Goal: Use online tool/utility: Utilize a website feature to perform a specific function

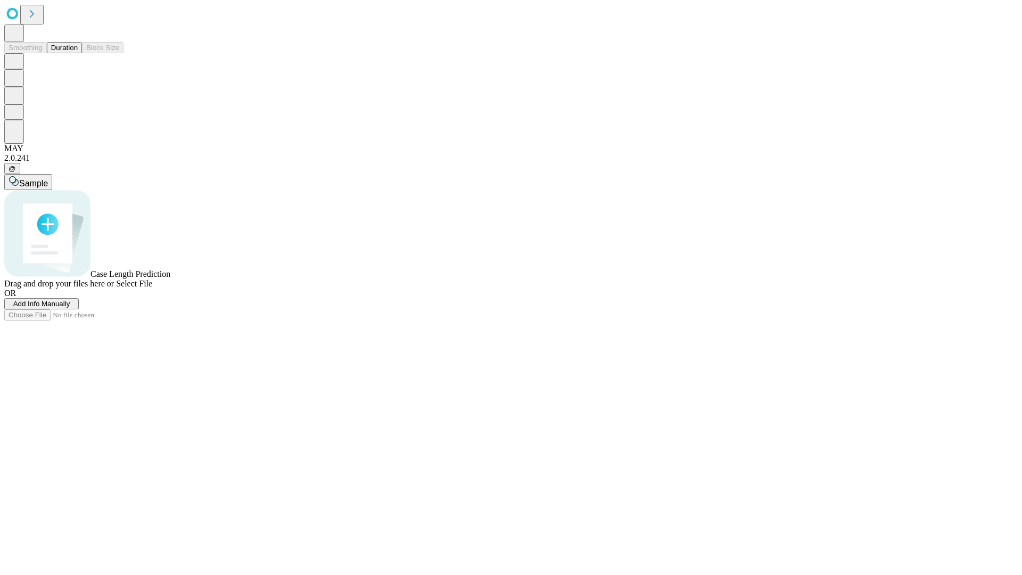
click at [78, 53] on button "Duration" at bounding box center [64, 47] width 35 height 11
click at [48, 179] on span "Sample" at bounding box center [33, 183] width 29 height 9
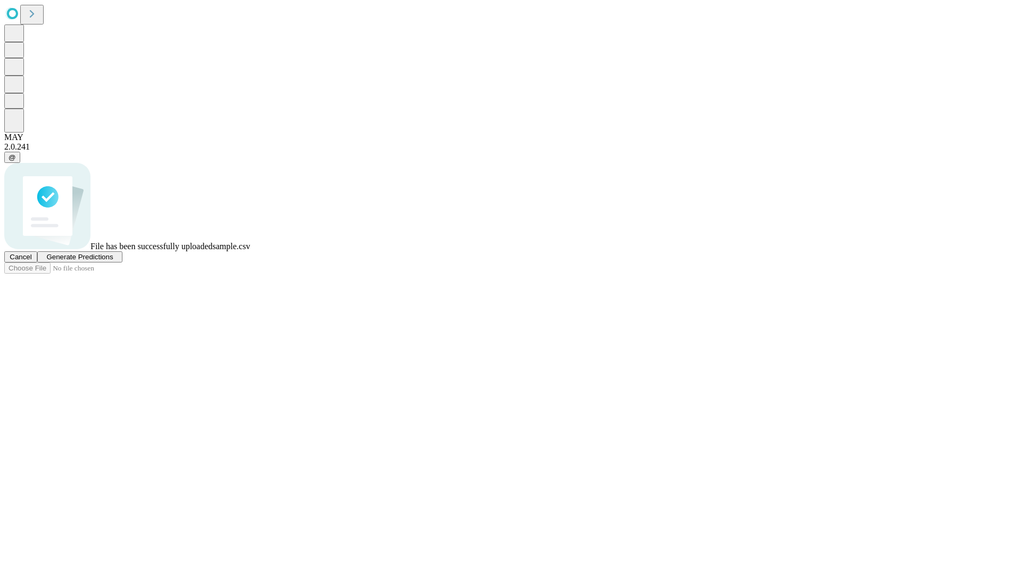
click at [113, 261] on span "Generate Predictions" at bounding box center [79, 257] width 67 height 8
